Goal: Check status: Check status

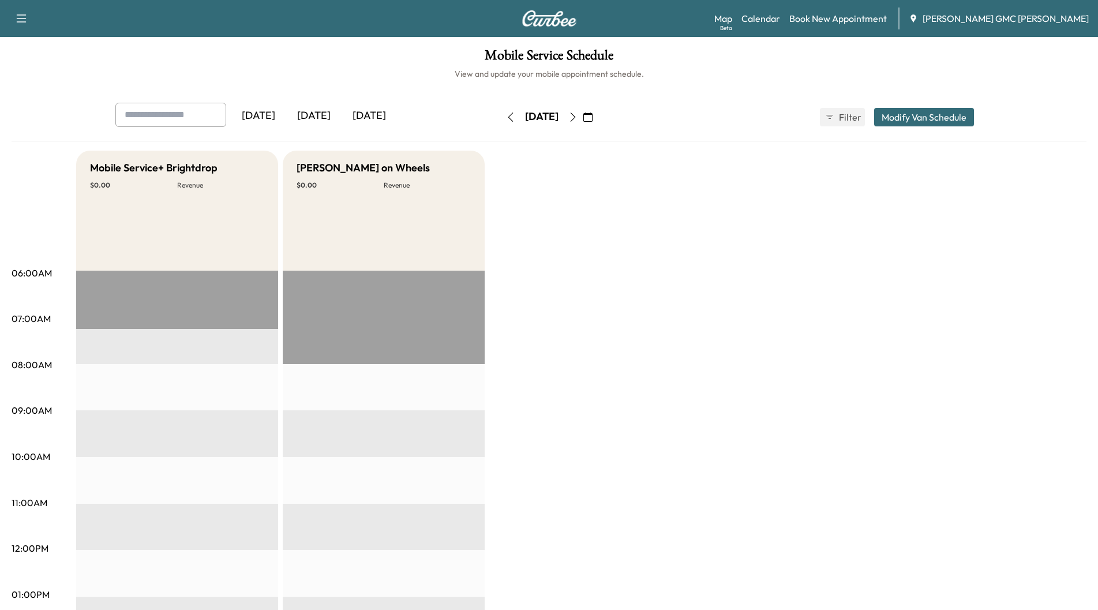
click at [309, 116] on div "[DATE]" at bounding box center [313, 116] width 55 height 27
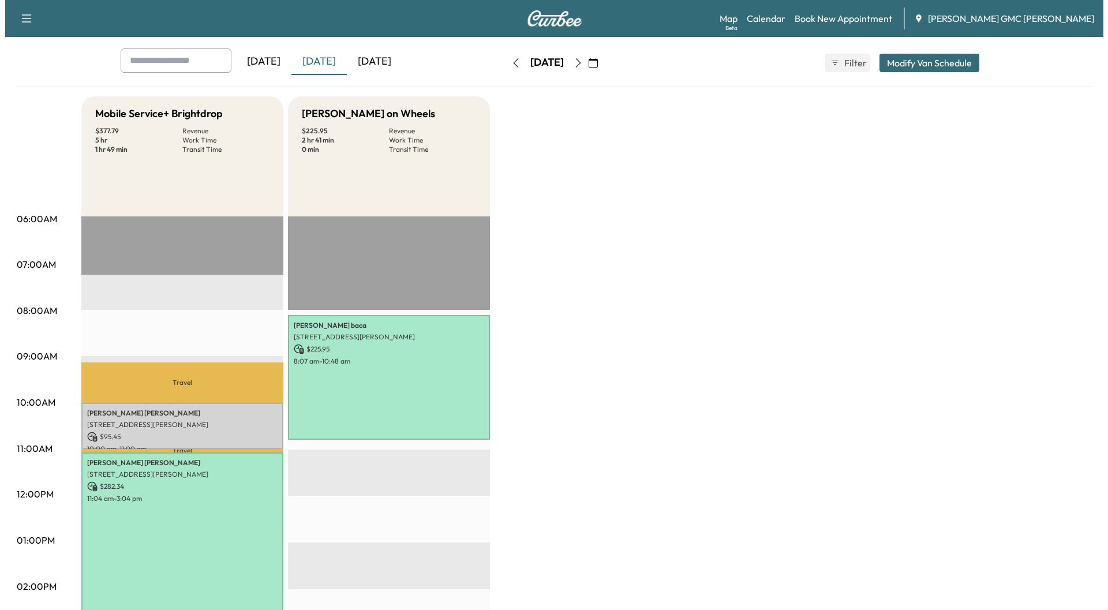
scroll to position [173, 0]
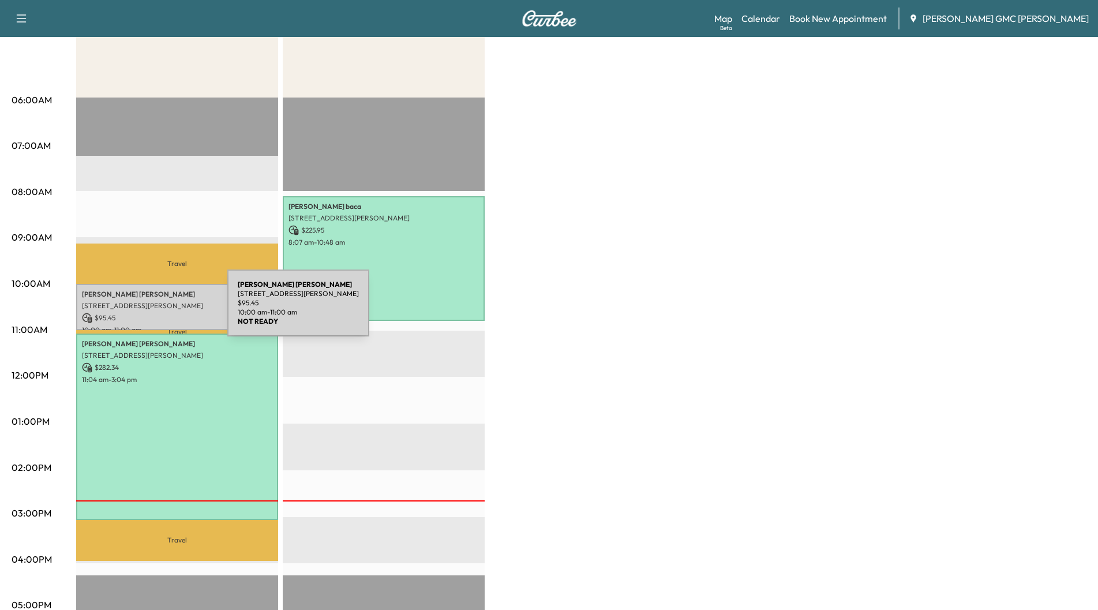
click at [141, 313] on p "$ 95.45" at bounding box center [177, 318] width 190 height 10
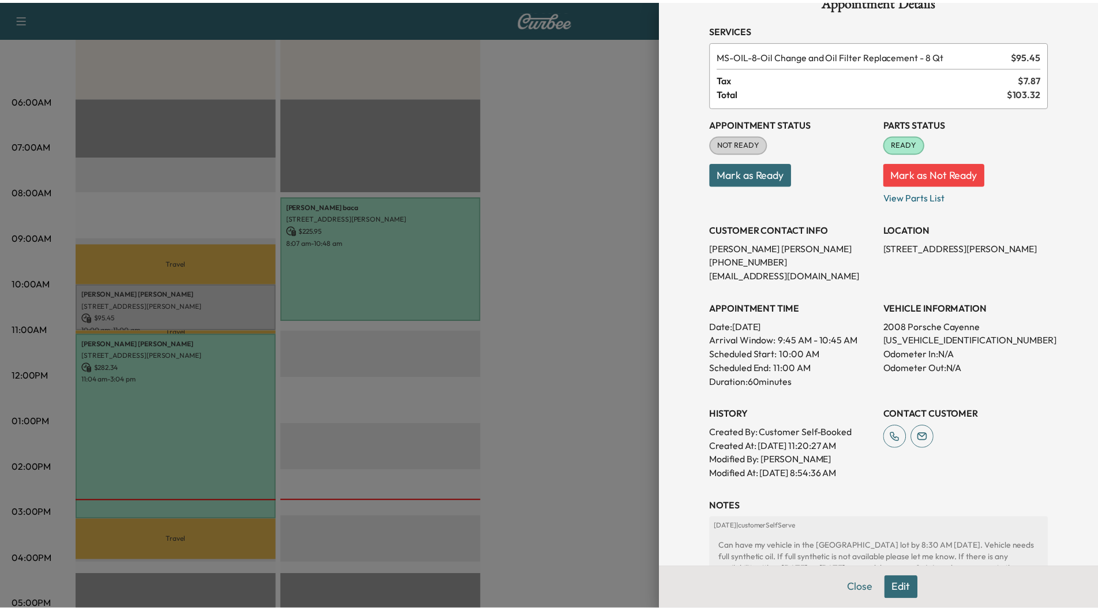
scroll to position [0, 0]
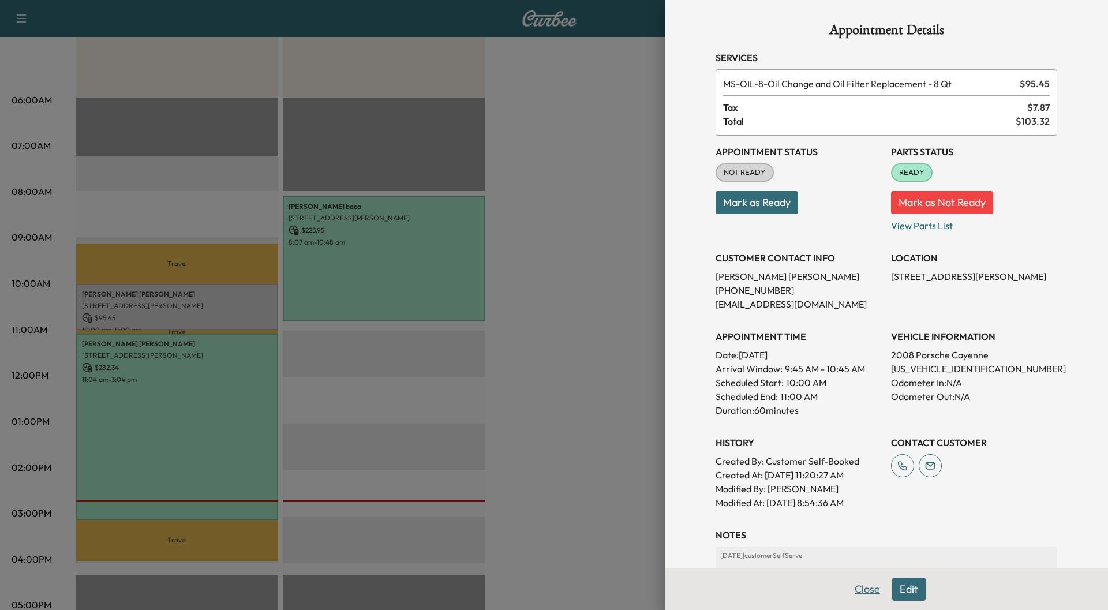
click at [854, 592] on button "Close" at bounding box center [867, 589] width 40 height 23
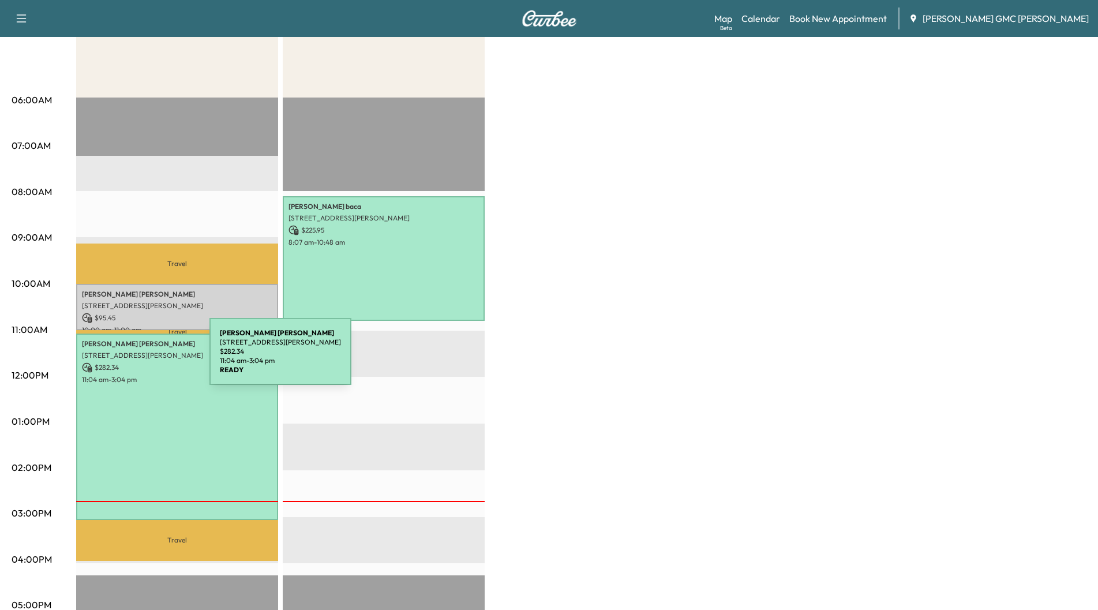
click at [123, 358] on div "[PERSON_NAME] [STREET_ADDRESS][PERSON_NAME] $ 282.34 11:04 am - 3:04 pm" at bounding box center [177, 427] width 202 height 186
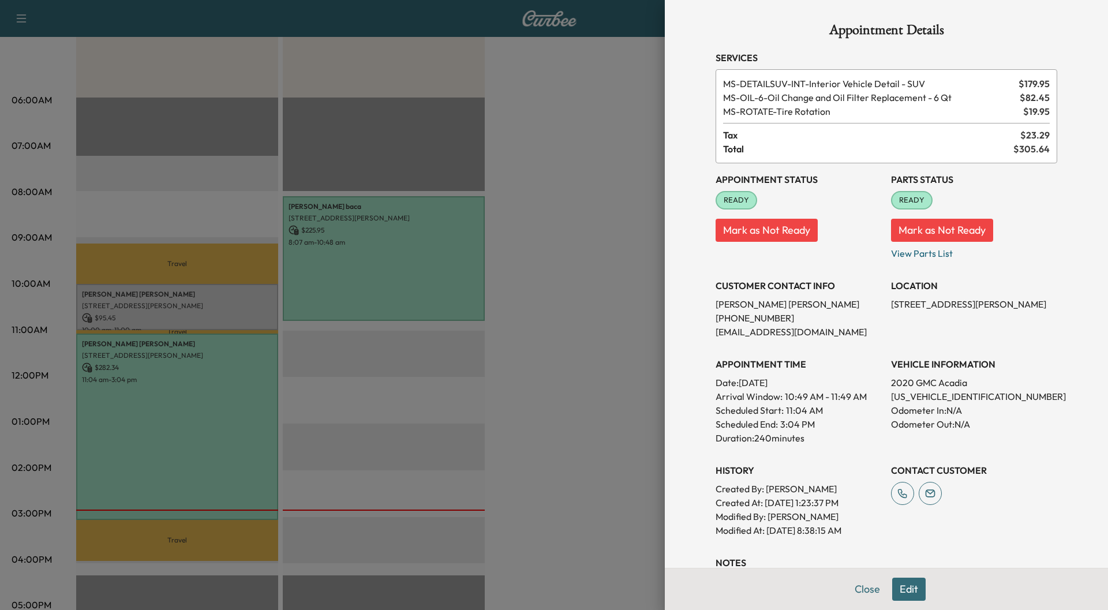
click at [135, 295] on div at bounding box center [554, 305] width 1108 height 610
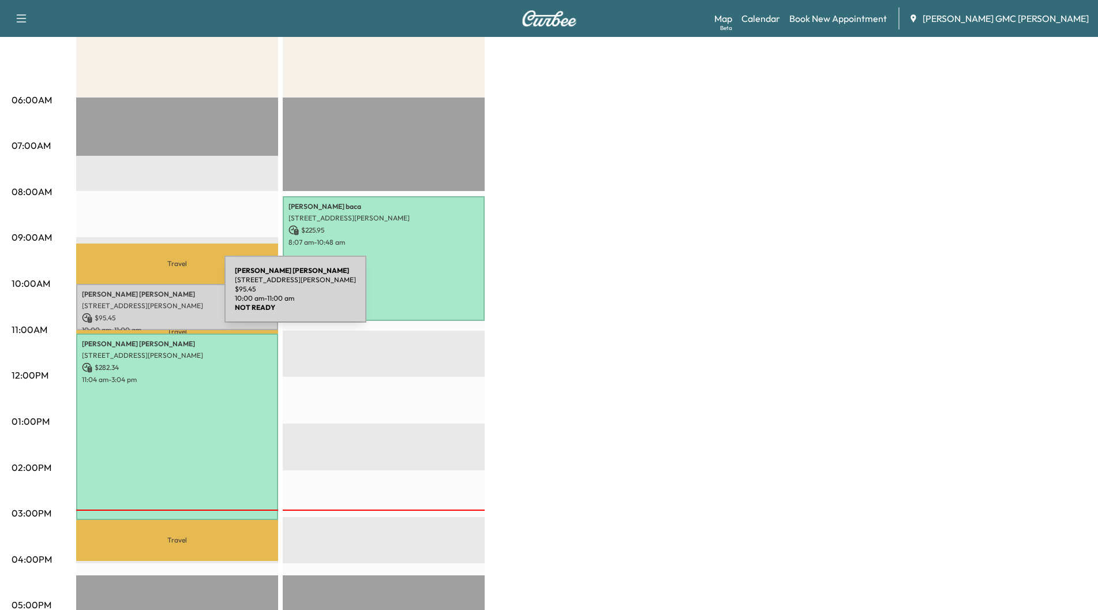
click at [138, 296] on p "[PERSON_NAME]" at bounding box center [177, 294] width 190 height 9
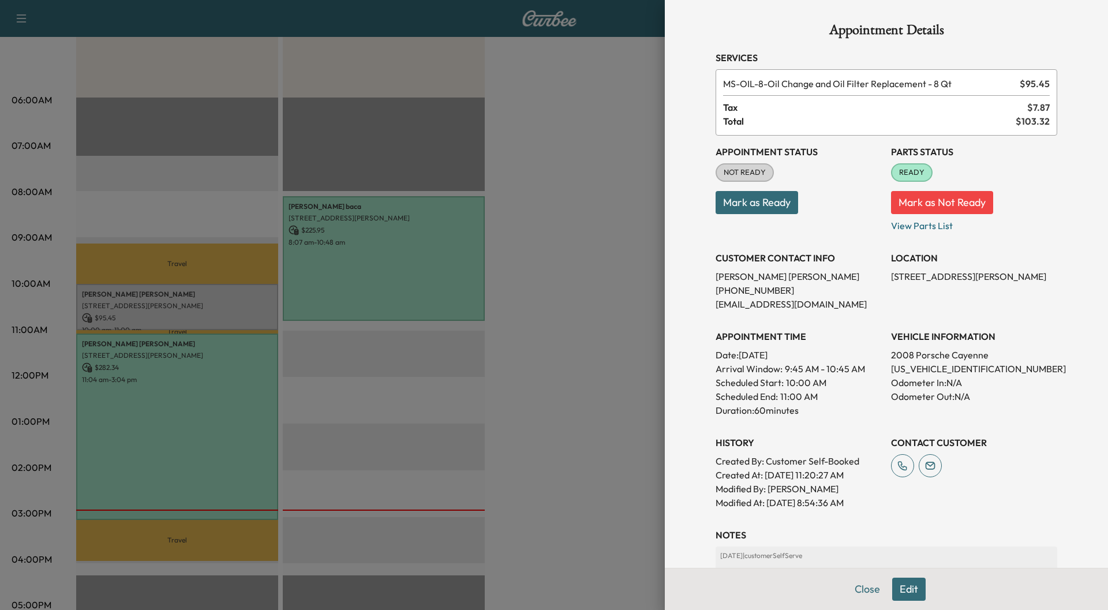
click at [864, 589] on button "Close" at bounding box center [867, 589] width 40 height 23
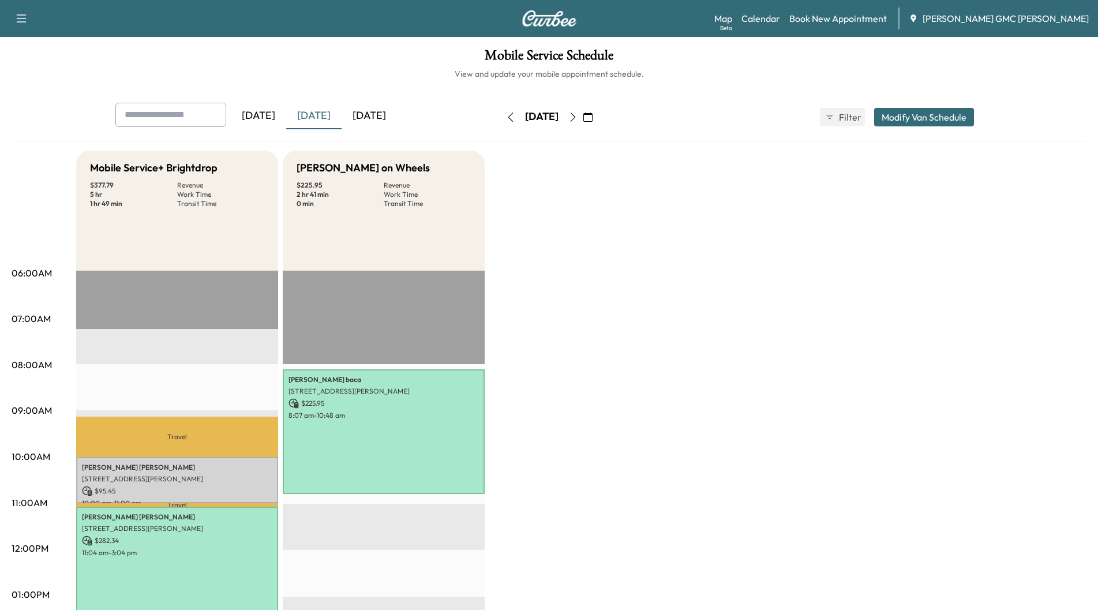
click at [578, 117] on icon "button" at bounding box center [572, 117] width 9 height 9
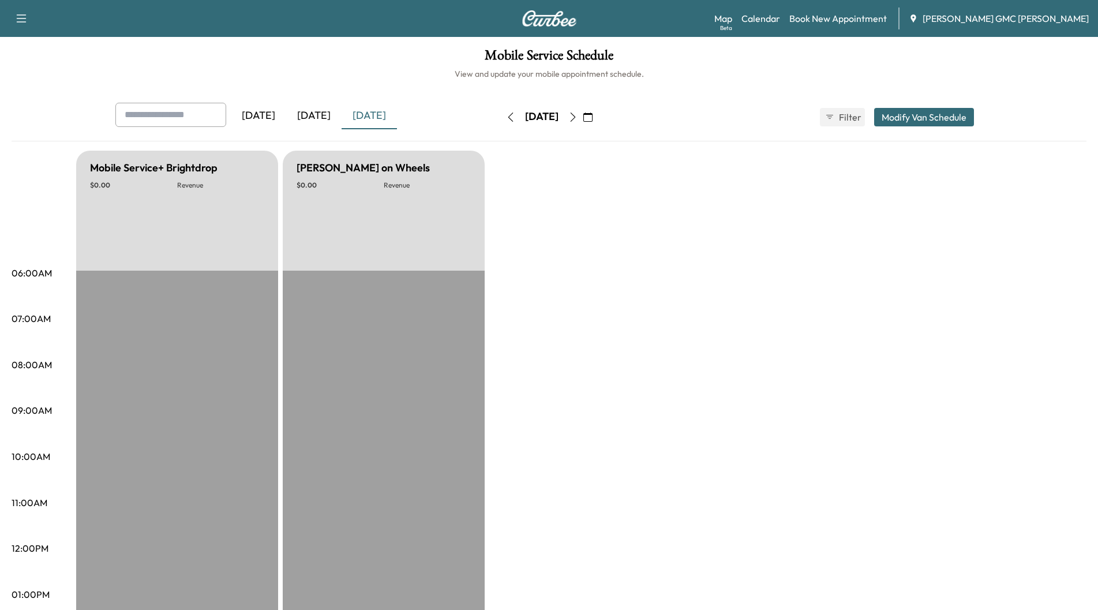
click at [578, 117] on icon "button" at bounding box center [572, 117] width 9 height 9
click at [575, 119] on icon "button" at bounding box center [572, 117] width 5 height 9
